Goal: Task Accomplishment & Management: Use online tool/utility

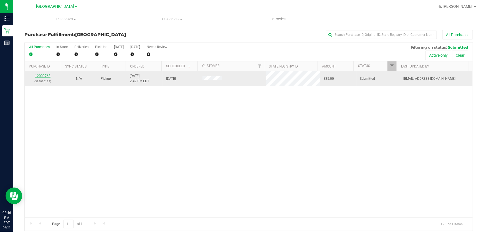
click at [49, 76] on link "12009763" at bounding box center [43, 76] width 16 height 4
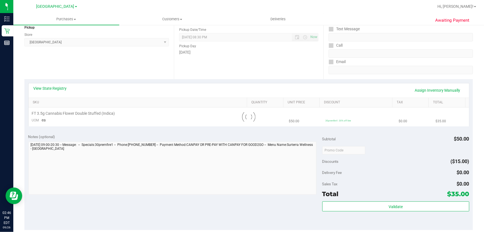
scroll to position [76, 0]
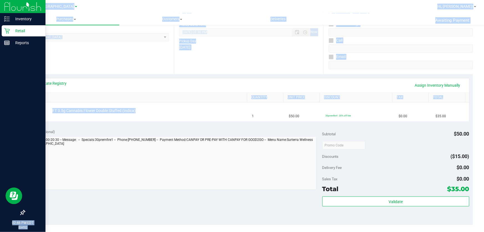
drag, startPoint x: 158, startPoint y: 115, endPoint x: 11, endPoint y: 118, distance: 146.6
click at [11, 118] on div "Inventory Retail Reports 02:46 PM EDT 09/26/2025 09/26 Delray Beach WC Hi, Jeff…" at bounding box center [242, 116] width 484 height 232
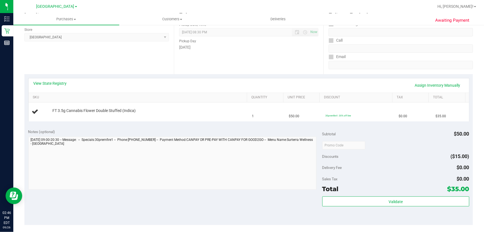
click at [197, 132] on div "Notes (optional)" at bounding box center [175, 132] width 294 height 6
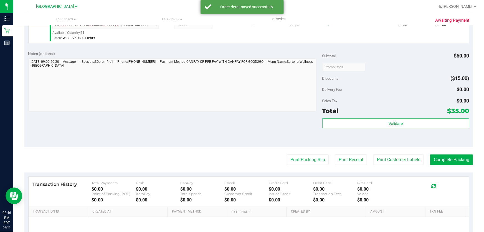
scroll to position [177, 0]
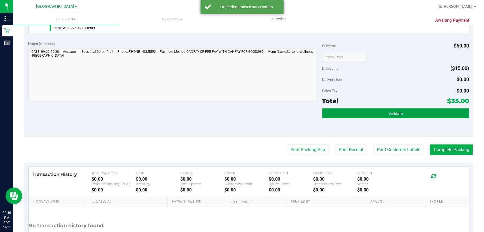
click at [403, 116] on button "Validate" at bounding box center [396, 113] width 147 height 10
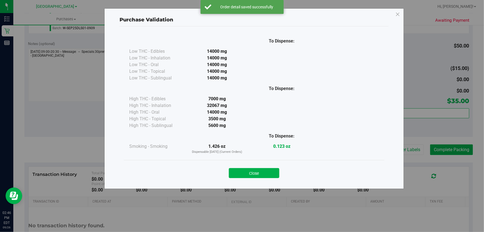
click at [390, 142] on div "Purchase Validation To Dispense: Low THC - Edibles 14000 mg" at bounding box center [254, 98] width 300 height 180
click at [260, 172] on button "Close" at bounding box center [254, 173] width 51 height 10
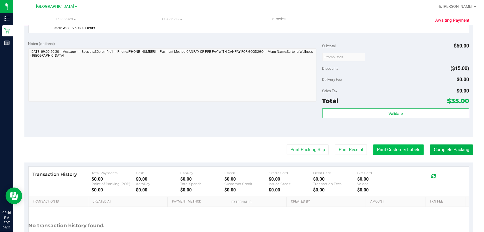
click at [394, 146] on button "Print Customer Labels" at bounding box center [399, 149] width 51 height 11
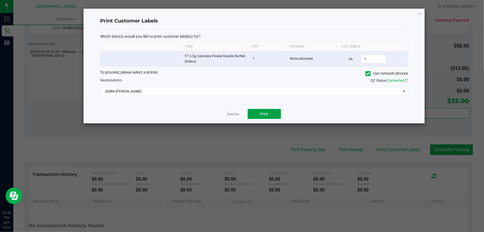
click at [266, 109] on button "Print" at bounding box center [264, 114] width 33 height 10
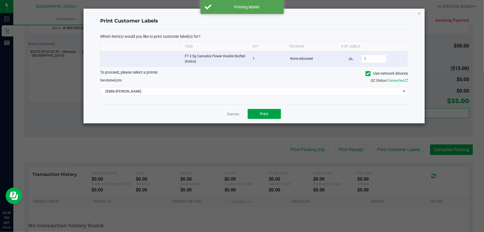
click at [267, 114] on span "Print" at bounding box center [264, 114] width 8 height 4
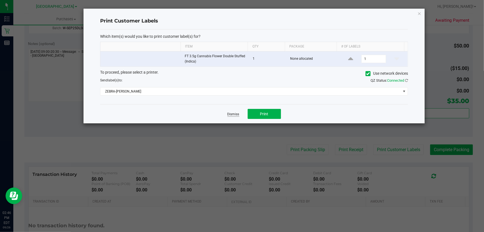
click at [237, 112] on link "Dismiss" at bounding box center [234, 114] width 12 height 5
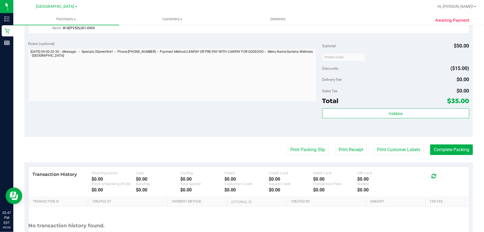
click at [393, 107] on div "Subtotal $50.00 Discounts ($15.00) Delivery Fee $0.00 Sales Tax $0.00 Total $35…" at bounding box center [396, 87] width 147 height 92
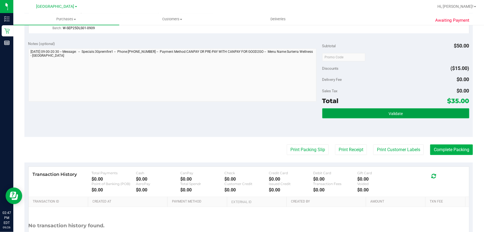
click at [394, 112] on span "Validate" at bounding box center [396, 113] width 14 height 4
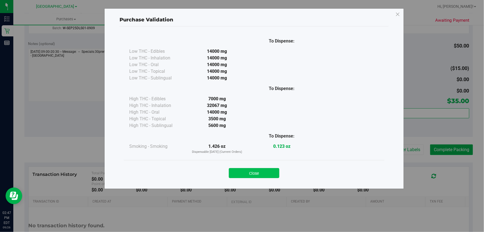
click at [263, 172] on button "Close" at bounding box center [254, 173] width 51 height 10
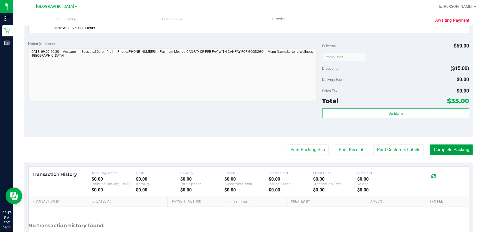
click at [445, 145] on button "Complete Packing" at bounding box center [452, 149] width 43 height 11
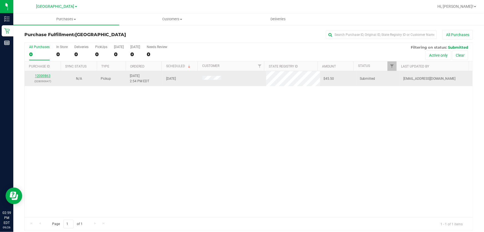
click at [43, 76] on link "12009863" at bounding box center [43, 76] width 16 height 4
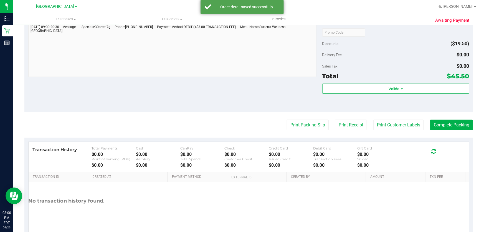
scroll to position [202, 0]
click at [400, 94] on div "Validate" at bounding box center [396, 95] width 147 height 25
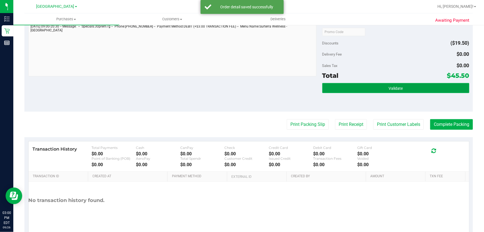
click at [400, 88] on button "Validate" at bounding box center [396, 88] width 147 height 10
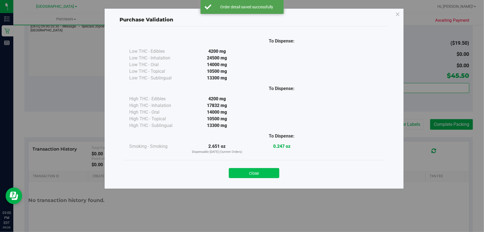
click at [254, 176] on button "Close" at bounding box center [254, 173] width 51 height 10
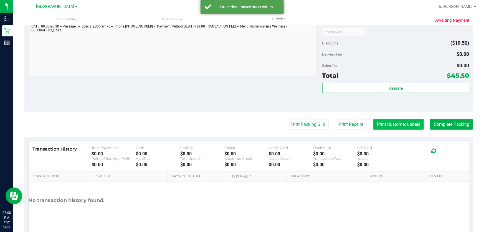
click at [402, 122] on button "Print Customer Labels" at bounding box center [399, 124] width 51 height 11
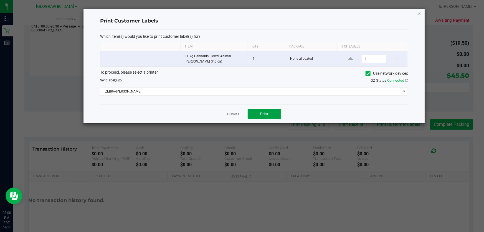
click at [263, 115] on span "Print" at bounding box center [264, 114] width 8 height 4
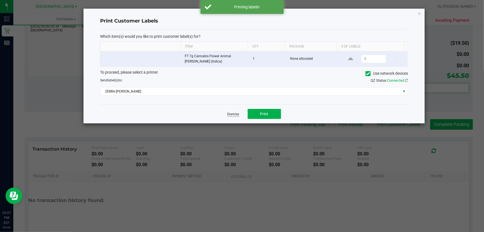
click at [234, 114] on link "Dismiss" at bounding box center [234, 114] width 12 height 5
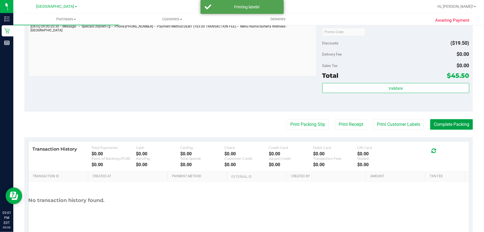
click at [431, 122] on button "Complete Packing" at bounding box center [452, 124] width 43 height 11
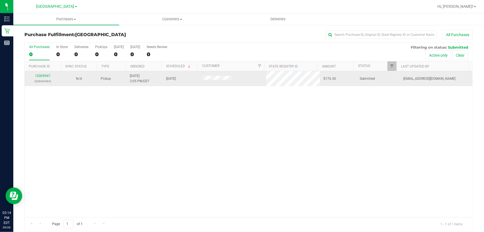
click at [43, 80] on p "(328094584)" at bounding box center [43, 81] width 30 height 5
click at [43, 74] on link "12009947" at bounding box center [43, 76] width 16 height 4
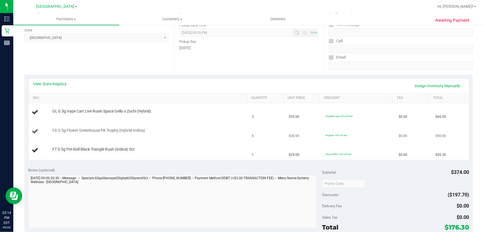
scroll to position [76, 0]
click at [36, 97] on link "SKU" at bounding box center [139, 97] width 212 height 4
drag, startPoint x: 96, startPoint y: 111, endPoint x: 339, endPoint y: 172, distance: 250.5
click at [339, 172] on purchase-details "Back Edit Purchase Cancel Purchase View Profile # 12009947 BioTrack ID: - Submi…" at bounding box center [248, 173] width 449 height 438
click at [53, 82] on link "View State Registry" at bounding box center [50, 84] width 33 height 6
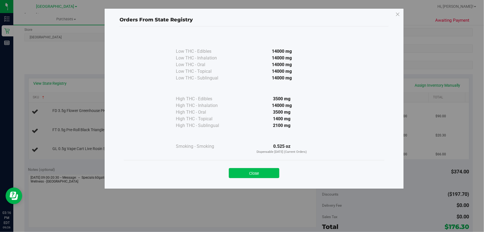
click at [252, 172] on button "Close" at bounding box center [254, 173] width 51 height 10
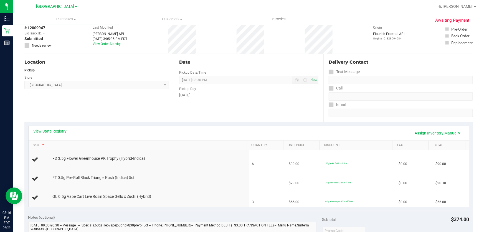
scroll to position [0, 0]
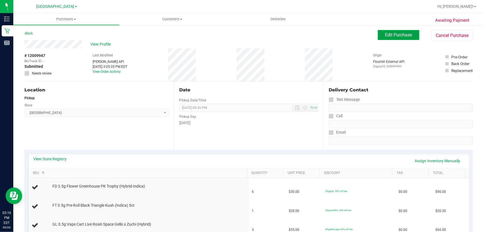
click at [388, 34] on span "Edit Purchase" at bounding box center [399, 34] width 27 height 5
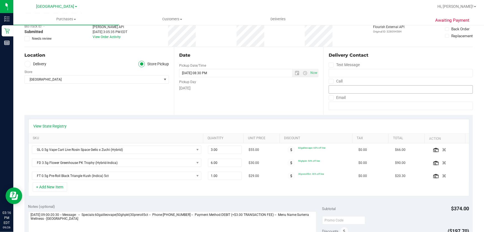
scroll to position [50, 0]
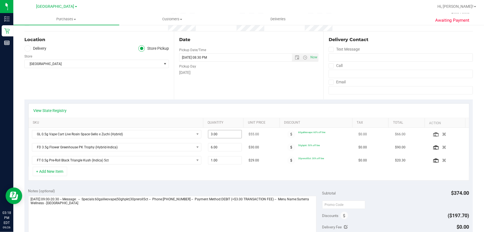
click at [229, 137] on span "3.00 3" at bounding box center [225, 134] width 34 height 8
click at [229, 137] on input "3" at bounding box center [225, 134] width 34 height 8
click at [225, 147] on span "6.00 6" at bounding box center [225, 147] width 34 height 8
click at [225, 147] on input "6" at bounding box center [225, 147] width 34 height 8
type input "4"
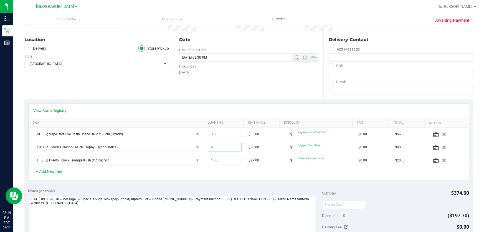
type input "4.00"
drag, startPoint x: 383, startPoint y: 182, endPoint x: 390, endPoint y: 183, distance: 6.7
click at [386, 183] on div "View State Registry SKU Quantity Unit Price Discount Tax Total Action GL 0.5g V…" at bounding box center [248, 141] width 449 height 85
click at [443, 159] on icon "button" at bounding box center [445, 160] width 4 height 4
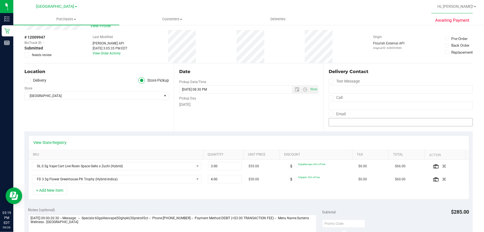
scroll to position [0, 0]
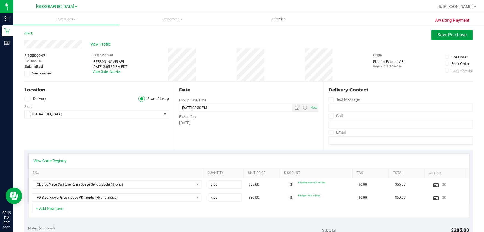
click at [438, 35] on span "Save Purchase" at bounding box center [452, 34] width 29 height 5
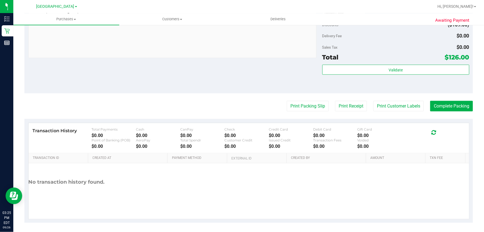
scroll to position [275, 0]
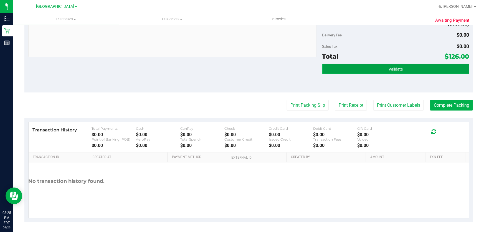
click at [374, 65] on button "Validate" at bounding box center [396, 69] width 147 height 10
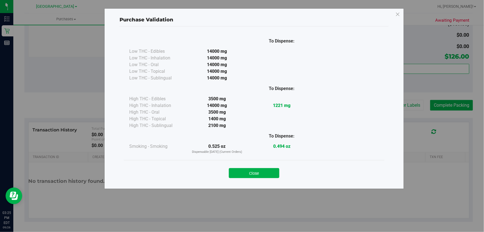
click at [250, 184] on div "Purchase Validation To Dispense: Low THC - Edibles 14000 mg" at bounding box center [254, 98] width 300 height 180
click at [257, 175] on button "Close" at bounding box center [254, 173] width 51 height 10
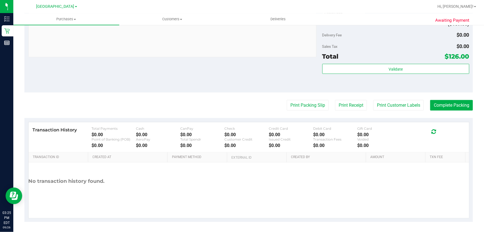
click at [397, 105] on button "Print Customer Labels" at bounding box center [399, 105] width 51 height 11
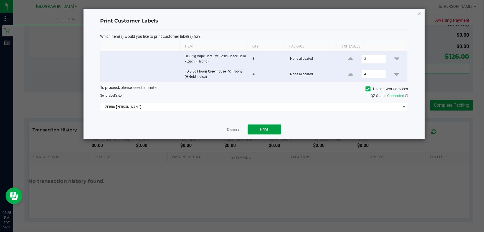
click at [253, 126] on button "Print" at bounding box center [264, 129] width 33 height 10
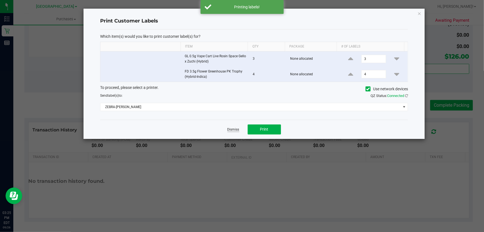
click at [238, 129] on link "Dismiss" at bounding box center [234, 129] width 12 height 5
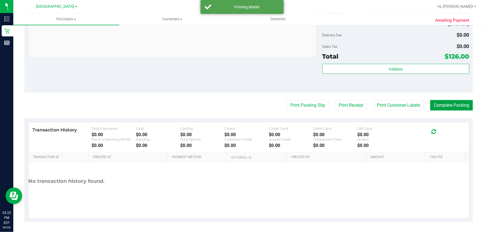
click at [445, 108] on button "Complete Packing" at bounding box center [452, 105] width 43 height 11
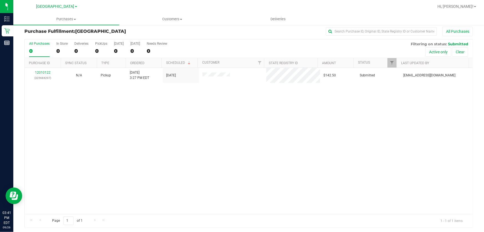
scroll to position [4, 0]
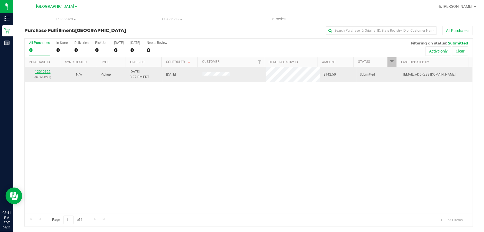
click at [42, 72] on link "12010122" at bounding box center [43, 72] width 16 height 4
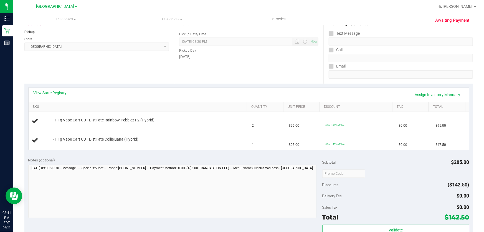
scroll to position [80, 0]
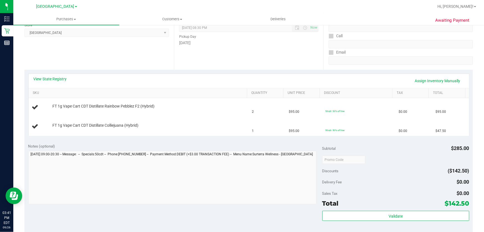
drag, startPoint x: 70, startPoint y: 108, endPoint x: 286, endPoint y: 141, distance: 218.7
click at [286, 141] on purchase-details "Back Edit Purchase Cancel Purchase View Profile # 12010122 BioTrack ID: - Submi…" at bounding box center [248, 159] width 449 height 419
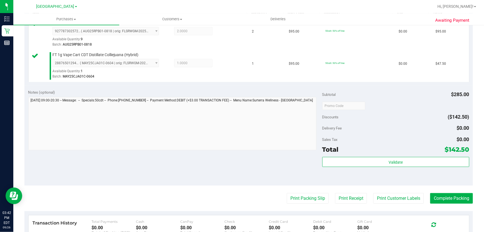
scroll to position [181, 0]
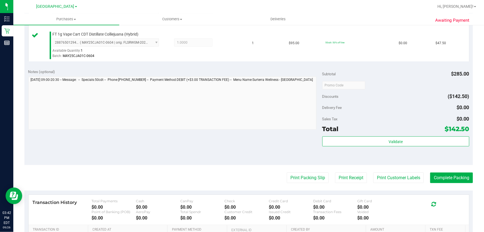
click at [389, 147] on div "Validate" at bounding box center [396, 148] width 147 height 25
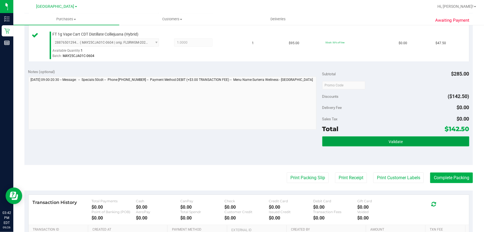
click at [389, 145] on button "Validate" at bounding box center [396, 141] width 147 height 10
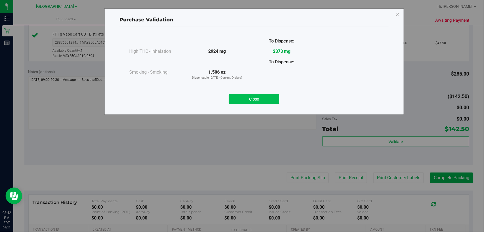
click at [263, 97] on button "Close" at bounding box center [254, 99] width 51 height 10
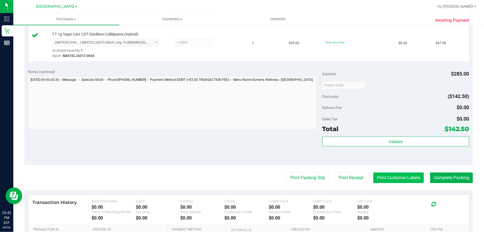
click at [396, 180] on button "Print Customer Labels" at bounding box center [399, 177] width 51 height 11
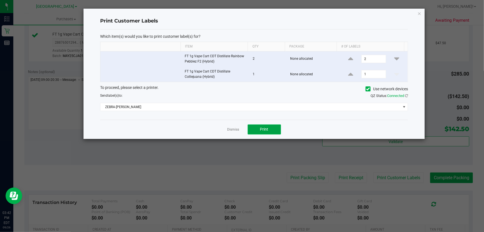
click at [261, 127] on span "Print" at bounding box center [264, 129] width 8 height 4
click at [233, 130] on link "Dismiss" at bounding box center [234, 129] width 12 height 5
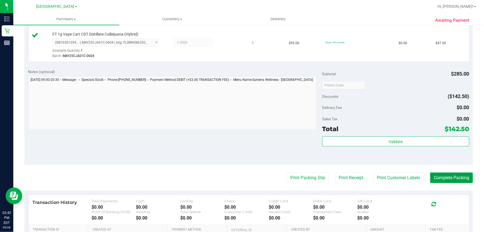
click at [439, 175] on button "Complete Packing" at bounding box center [452, 177] width 43 height 11
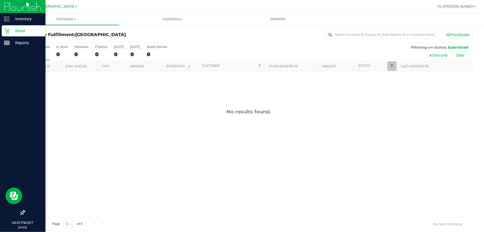
click at [14, 31] on p "Retail" at bounding box center [26, 30] width 33 height 7
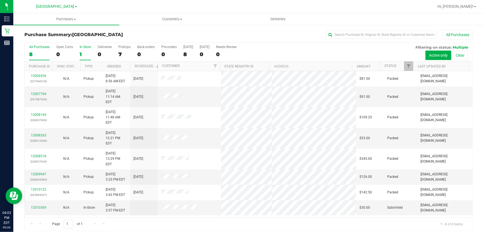
click at [81, 56] on div "1" at bounding box center [85, 54] width 11 height 6
click at [0, 0] on input "In Store 1" at bounding box center [0, 0] width 0 height 0
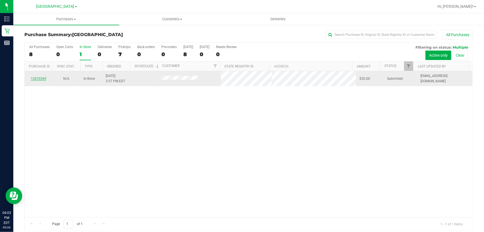
click at [37, 78] on link "12010369" at bounding box center [39, 79] width 16 height 4
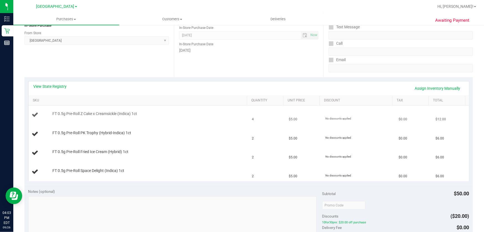
scroll to position [76, 0]
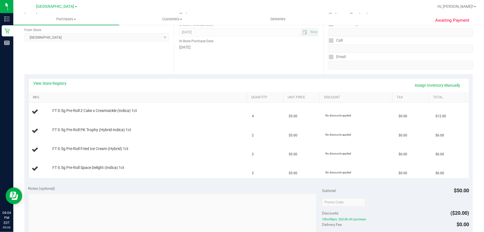
click at [34, 98] on link "SKU" at bounding box center [139, 97] width 212 height 4
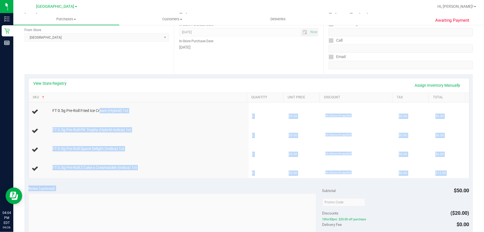
drag, startPoint x: 100, startPoint y: 112, endPoint x: 271, endPoint y: 190, distance: 187.0
click at [269, 190] on purchase-details "Back Edit Purchase Cancel Purchase View Profile # 12010369 BioTrack ID: - Submi…" at bounding box center [248, 182] width 449 height 457
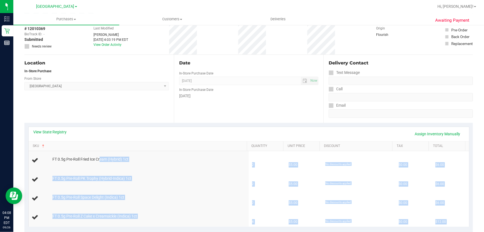
scroll to position [0, 0]
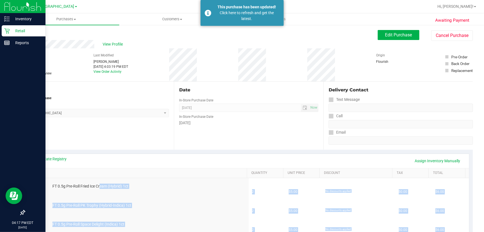
click at [10, 30] on p "Retail" at bounding box center [26, 30] width 33 height 7
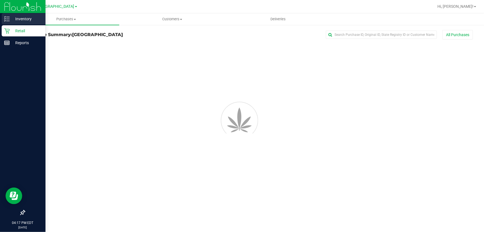
click at [12, 19] on p "Inventory" at bounding box center [26, 19] width 33 height 7
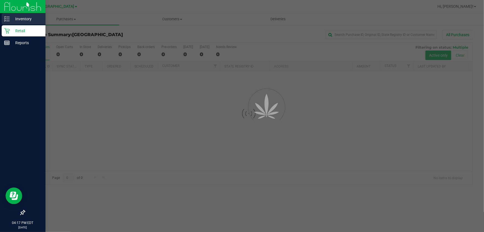
click at [13, 19] on p "Inventory" at bounding box center [26, 19] width 33 height 7
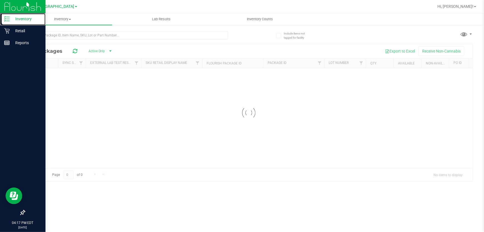
click at [20, 17] on p "Inventory" at bounding box center [26, 19] width 33 height 7
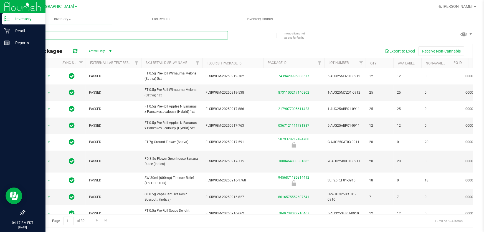
click at [116, 36] on input "text" at bounding box center [126, 35] width 204 height 8
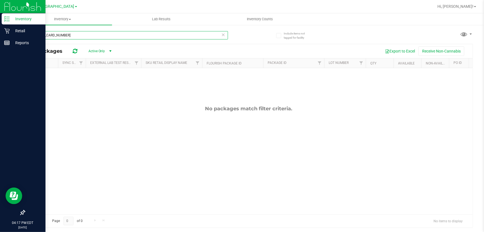
type input "6168101710190175"
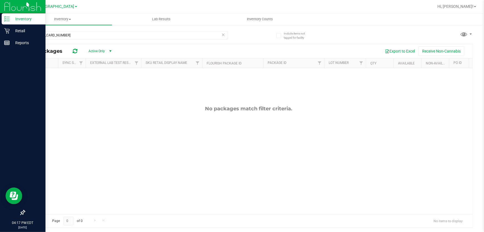
click at [224, 34] on icon at bounding box center [224, 34] width 4 height 7
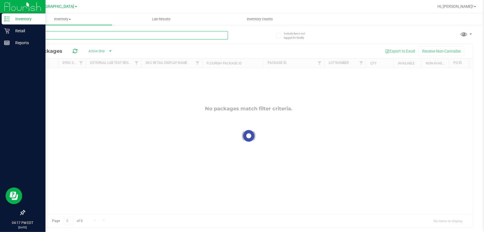
click at [202, 35] on input "text" at bounding box center [126, 35] width 204 height 8
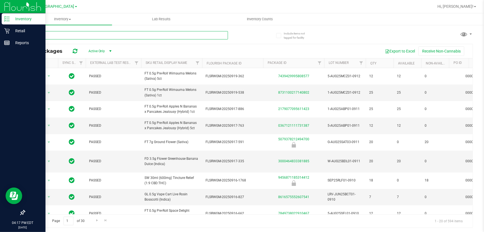
click at [197, 35] on input "text" at bounding box center [126, 35] width 204 height 8
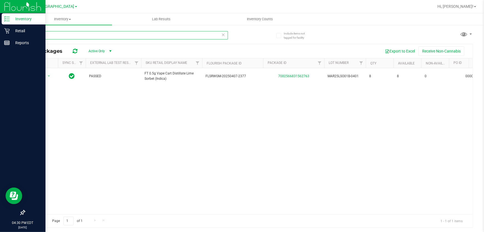
type input "lso"
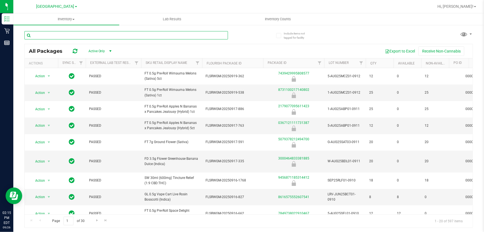
click at [123, 36] on input "text" at bounding box center [126, 35] width 204 height 8
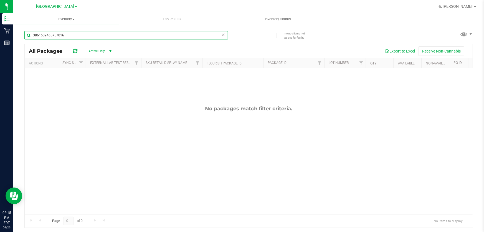
click at [150, 38] on input "3861609465757016" at bounding box center [126, 35] width 204 height 8
type input "4749580739902364"
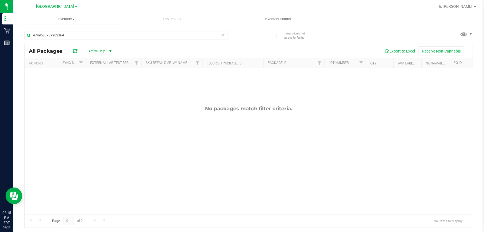
click at [87, 39] on div "4749580739902364" at bounding box center [126, 37] width 204 height 13
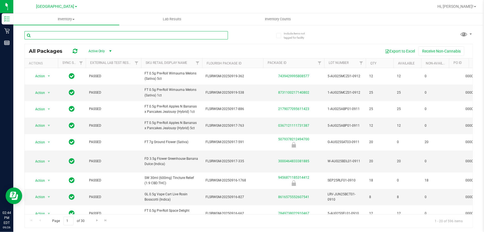
click at [97, 37] on input "text" at bounding box center [126, 35] width 204 height 8
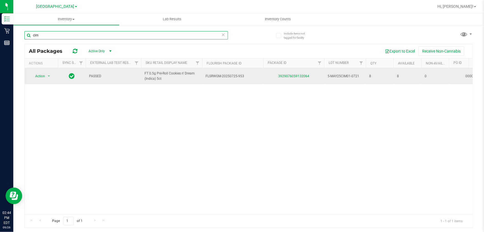
type input "cim"
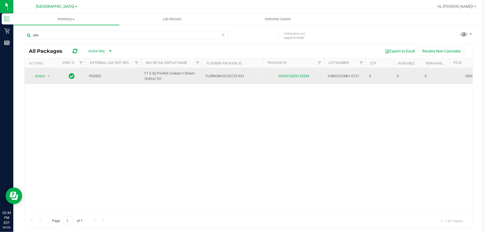
drag, startPoint x: 246, startPoint y: 76, endPoint x: 117, endPoint y: 76, distance: 128.3
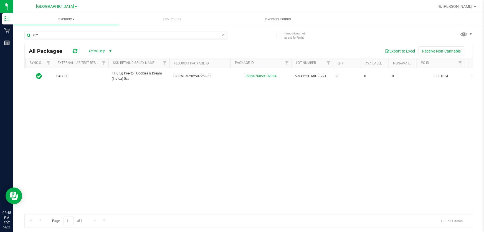
scroll to position [0, 43]
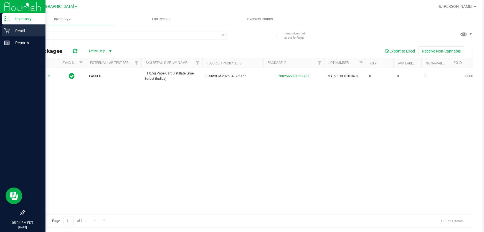
click at [19, 29] on p "Retail" at bounding box center [26, 30] width 33 height 7
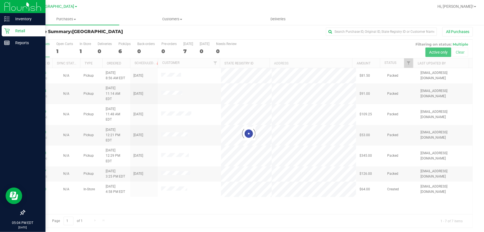
scroll to position [4, 0]
